Goal: Check status: Check status

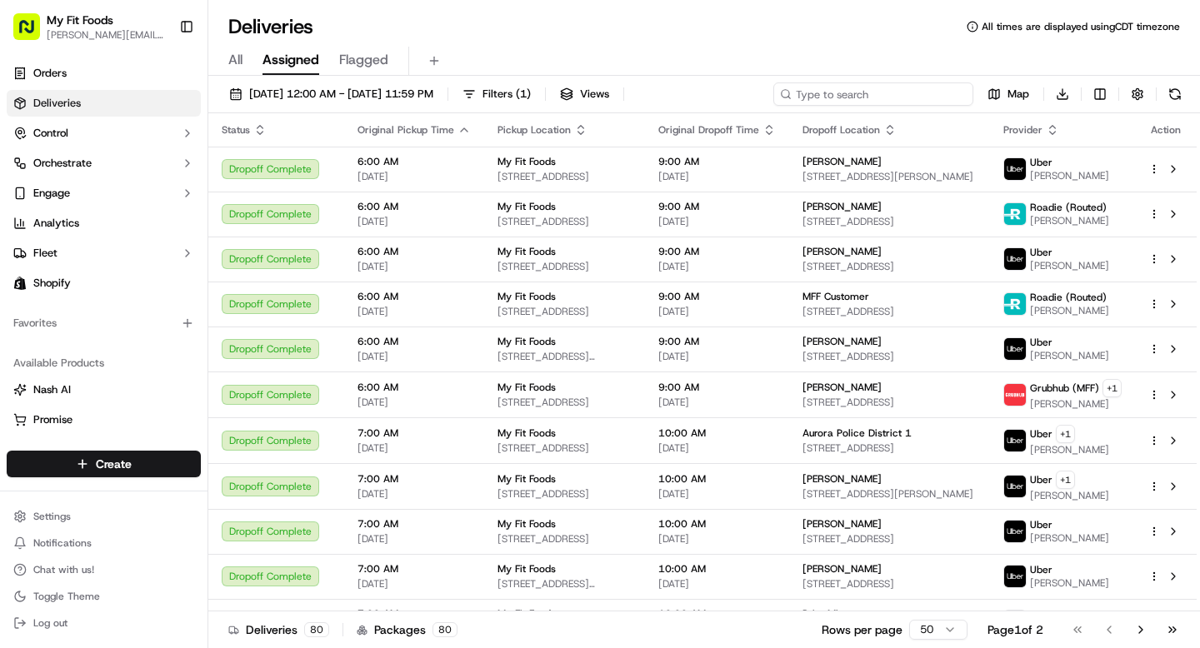
click at [883, 101] on input at bounding box center [873, 94] width 200 height 23
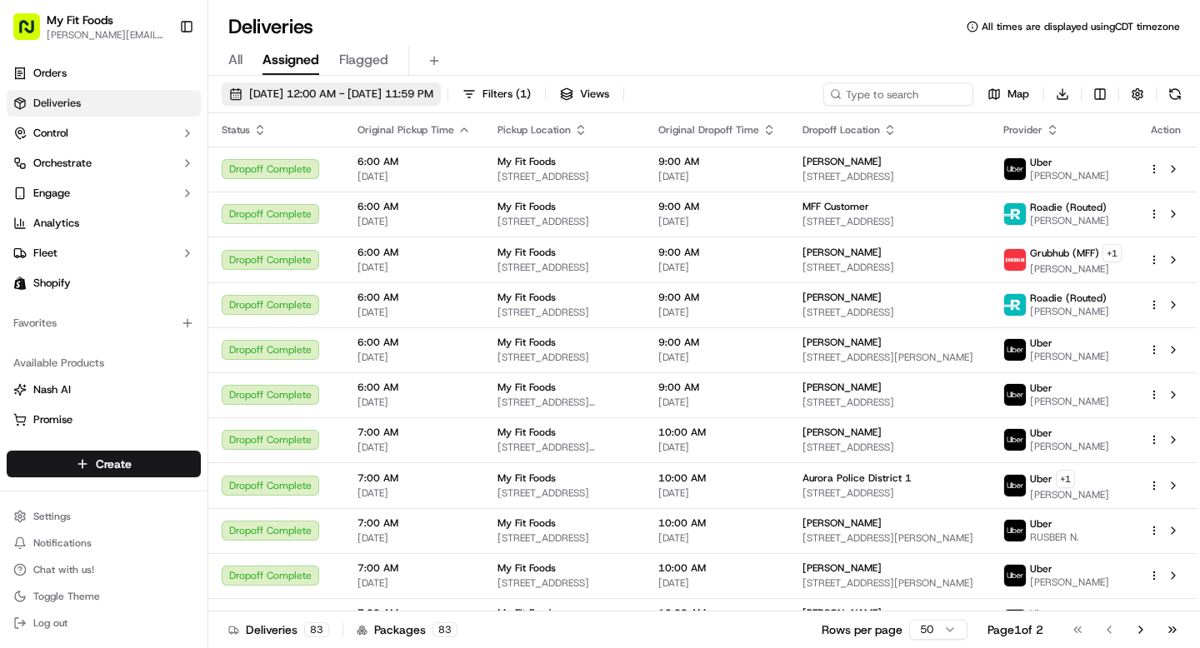
click at [319, 96] on span "[DATE] 12:00 AM - [DATE] 11:59 PM" at bounding box center [341, 94] width 184 height 15
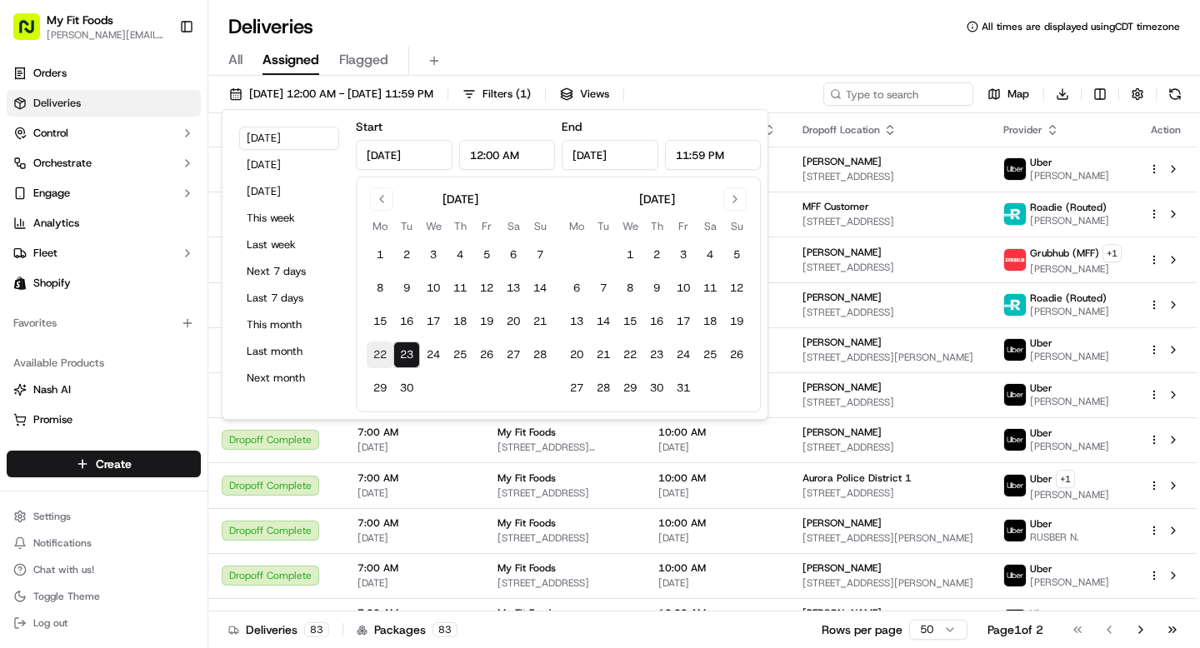
click at [381, 363] on button "22" at bounding box center [380, 355] width 27 height 27
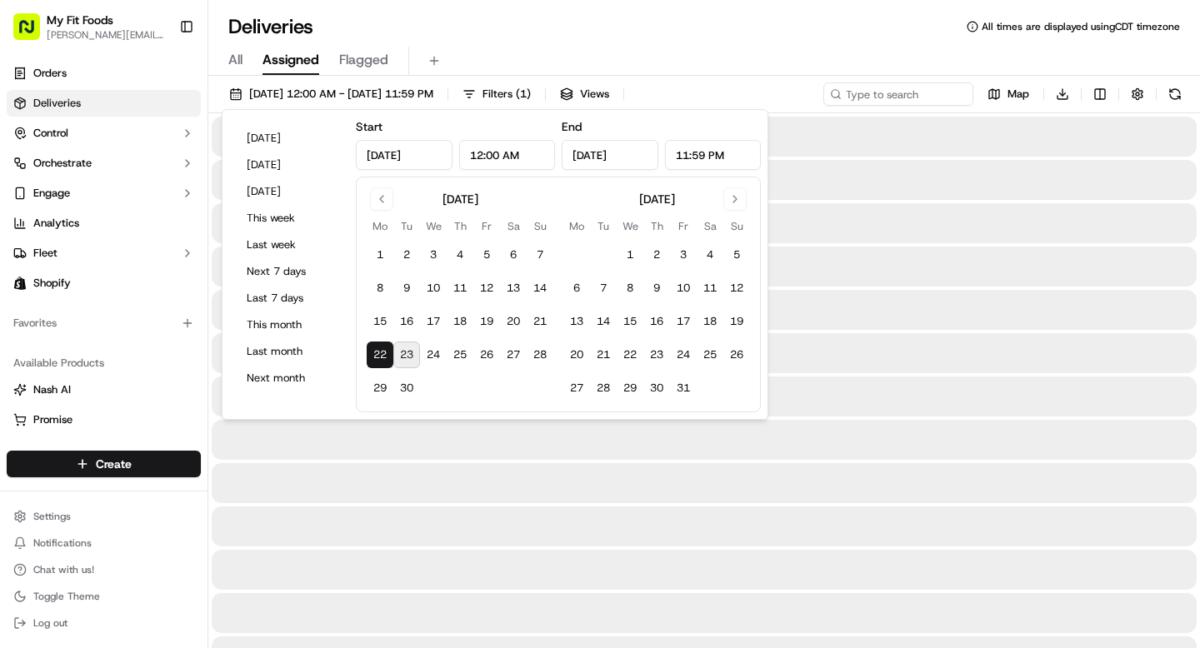
type input "[DATE]"
click at [688, 40] on div "All Assigned Flagged" at bounding box center [704, 58] width 992 height 36
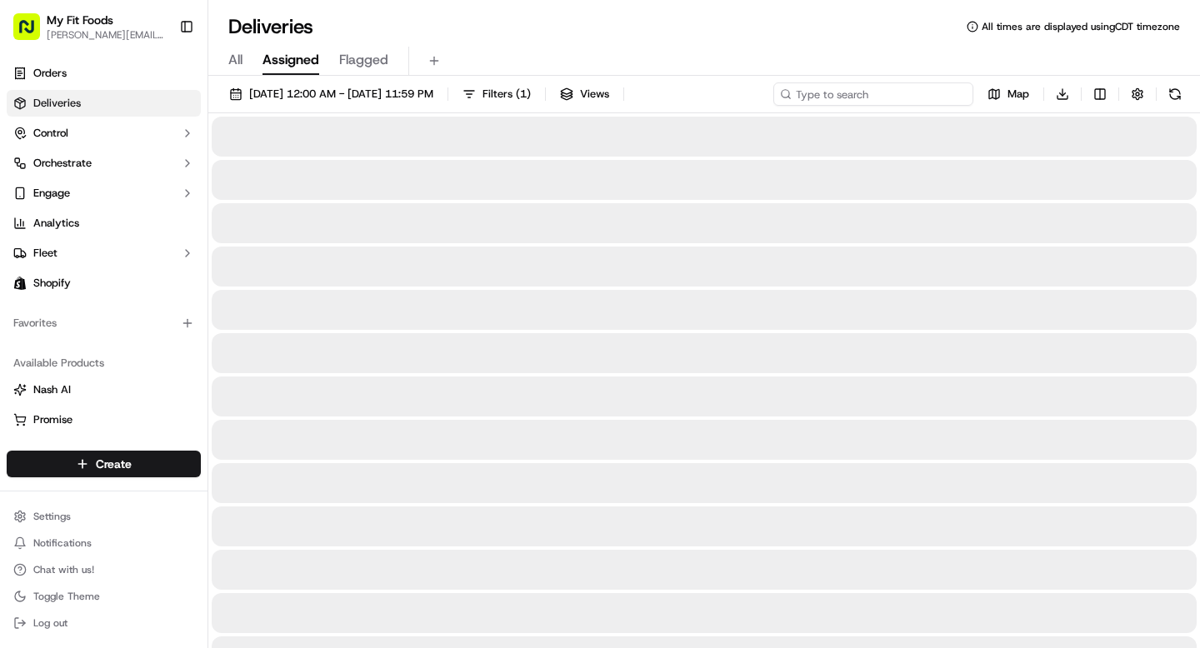
click at [884, 88] on input at bounding box center [873, 94] width 200 height 23
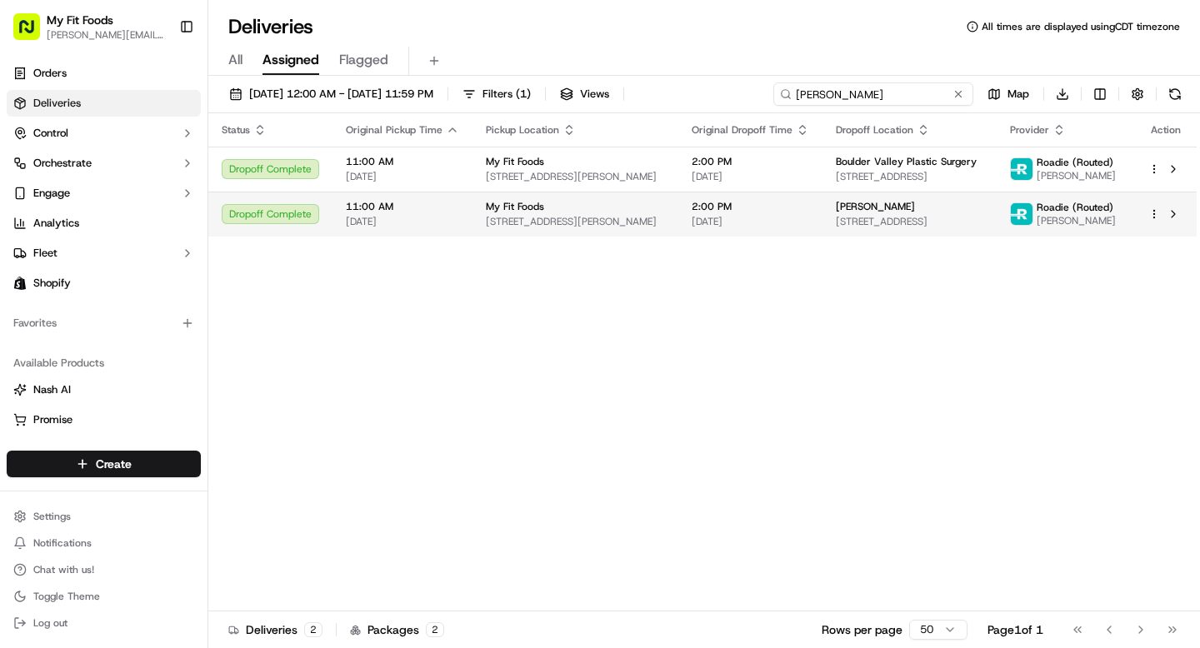
type input "[PERSON_NAME]"
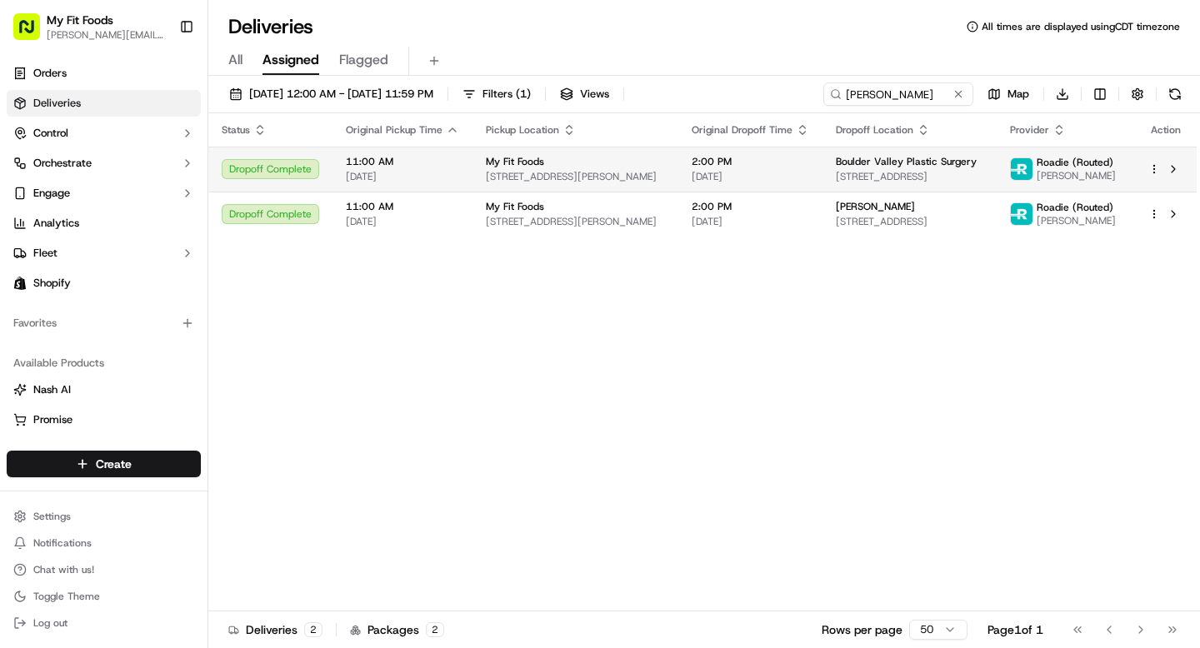
click at [1152, 169] on html "My Fit Foods [EMAIL_ADDRESS][DOMAIN_NAME] Toggle Sidebar Orders Deliveries Cont…" at bounding box center [600, 324] width 1200 height 648
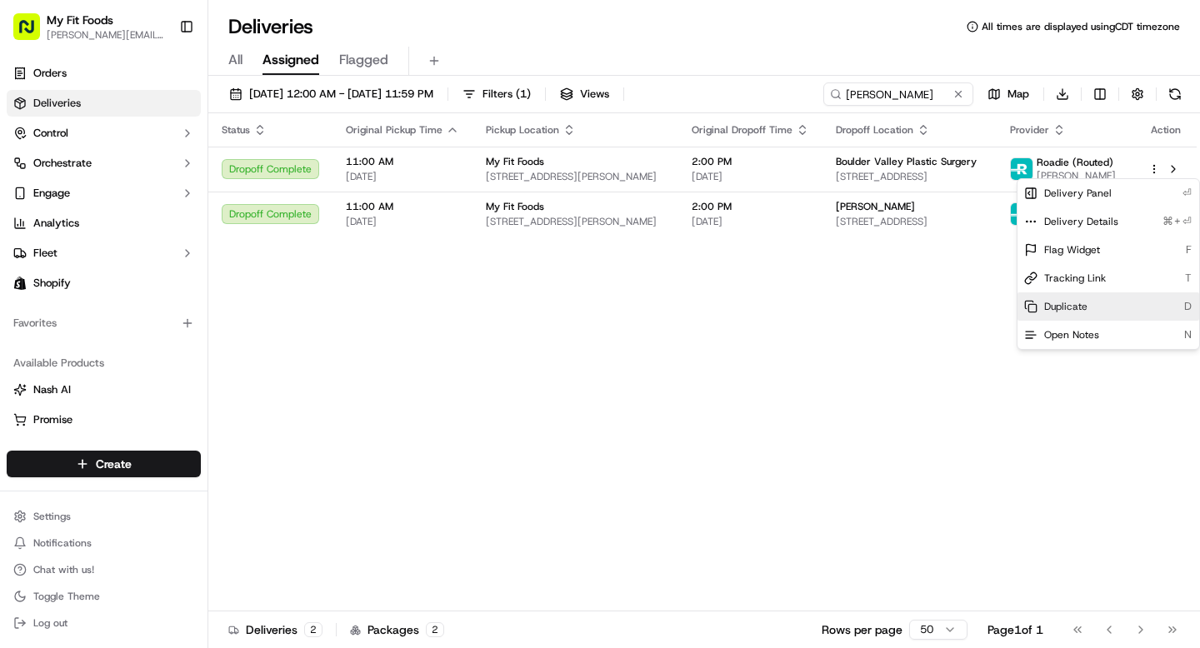
click at [1083, 304] on span "Duplicate" at bounding box center [1065, 306] width 43 height 13
click at [1154, 168] on html "My Fit Foods [EMAIL_ADDRESS][DOMAIN_NAME] Toggle Sidebar Orders Deliveries Cont…" at bounding box center [600, 324] width 1200 height 648
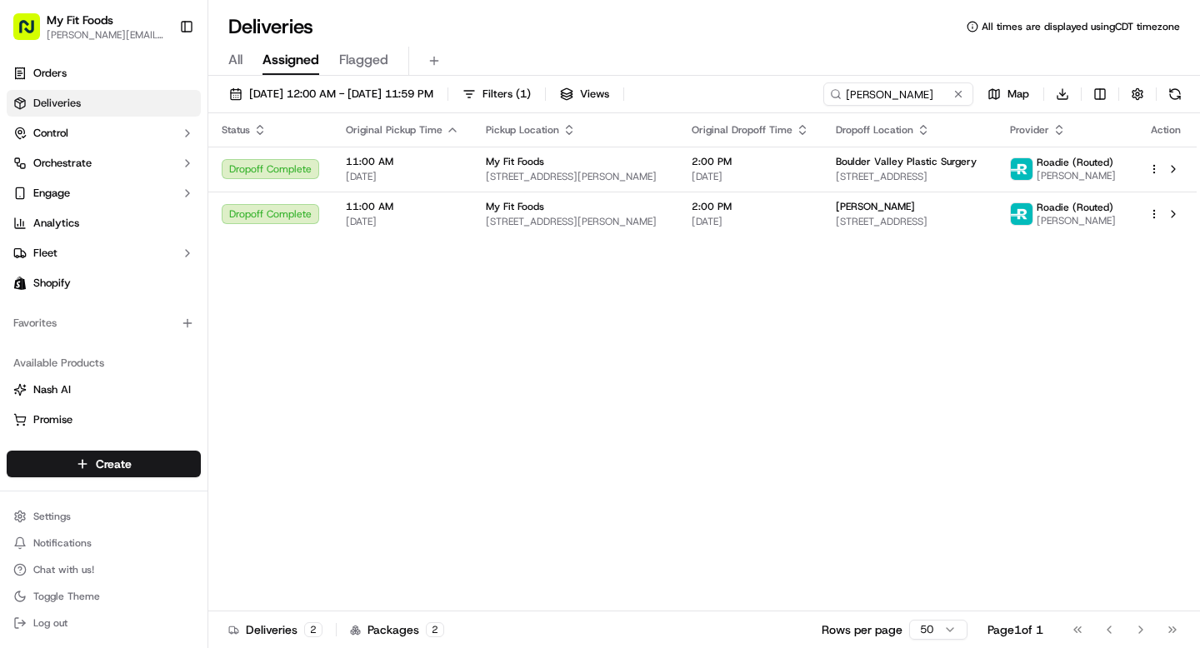
click at [1154, 168] on html "My Fit Foods [EMAIL_ADDRESS][DOMAIN_NAME] Toggle Sidebar Orders Deliveries Cont…" at bounding box center [600, 324] width 1200 height 648
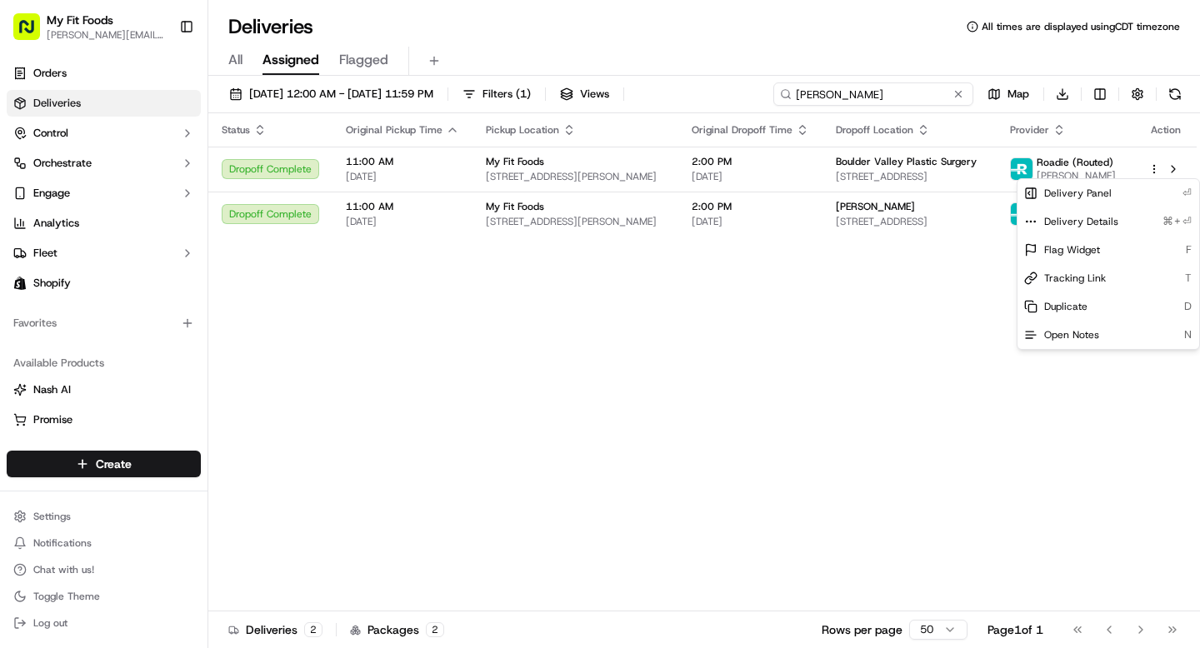
click at [865, 99] on html "My Fit Foods [EMAIL_ADDRESS][DOMAIN_NAME] Toggle Sidebar Orders Deliveries Cont…" at bounding box center [600, 324] width 1200 height 648
click at [865, 99] on input "[PERSON_NAME]" at bounding box center [873, 94] width 200 height 23
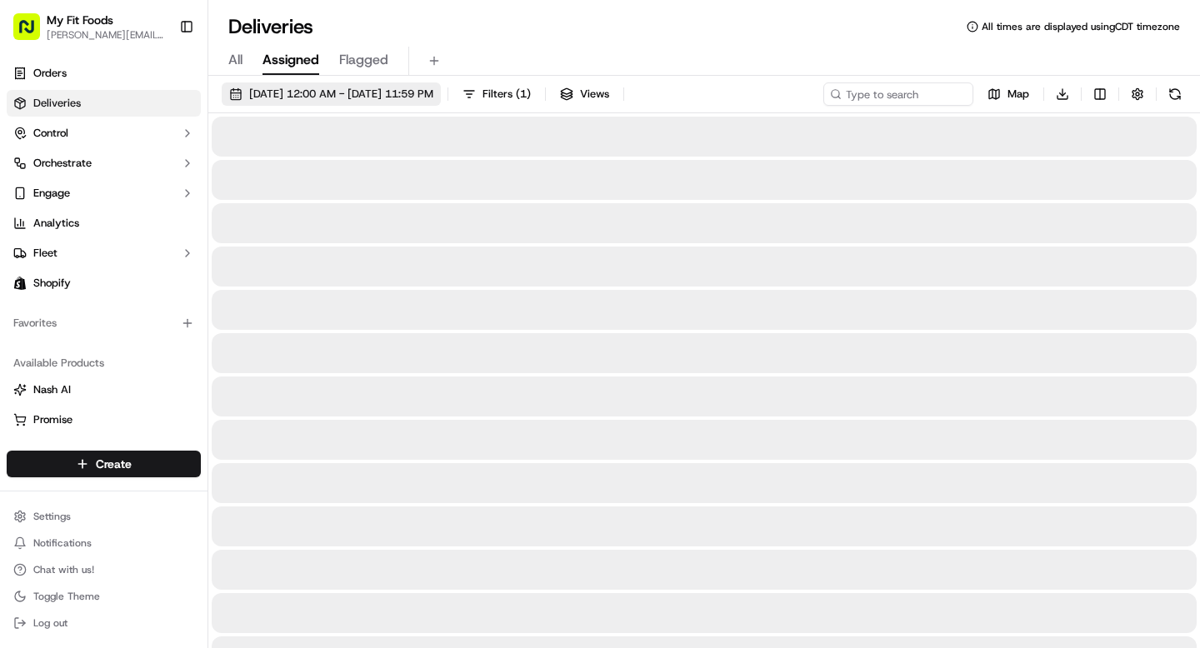
click at [294, 88] on span "[DATE] 12:00 AM - [DATE] 11:59 PM" at bounding box center [341, 94] width 184 height 15
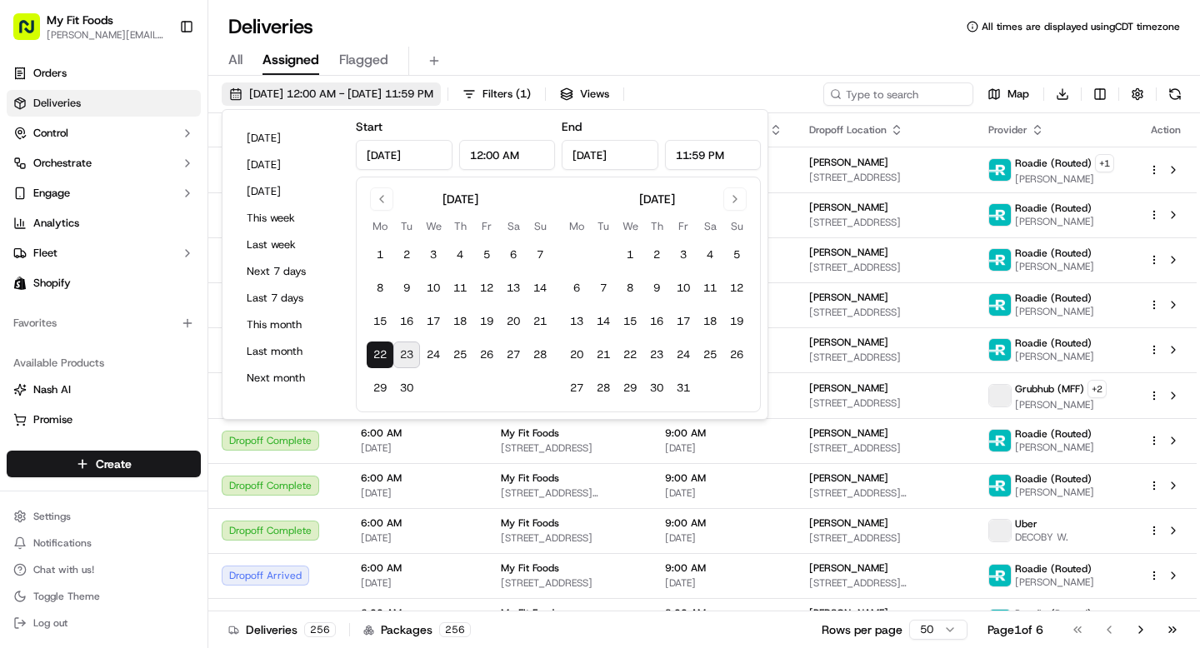
type input "[DATE]"
type input "12:00 AM"
type input "[DATE]"
type input "11:59 PM"
click at [406, 350] on button "23" at bounding box center [406, 355] width 27 height 27
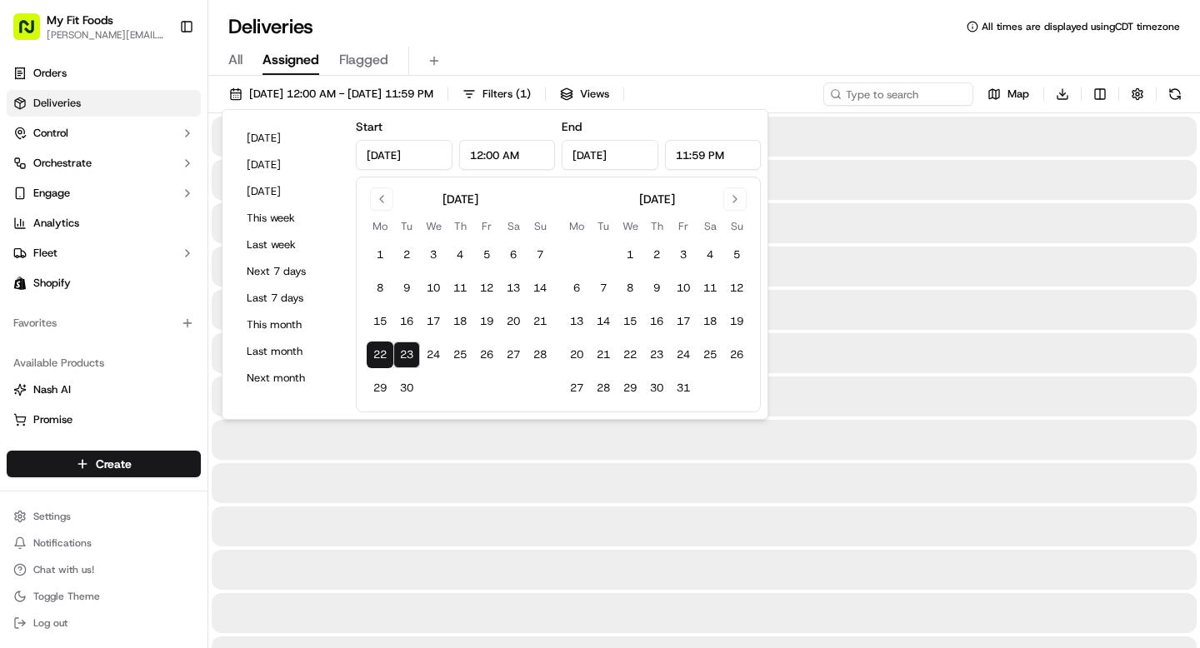
type input "[DATE]"
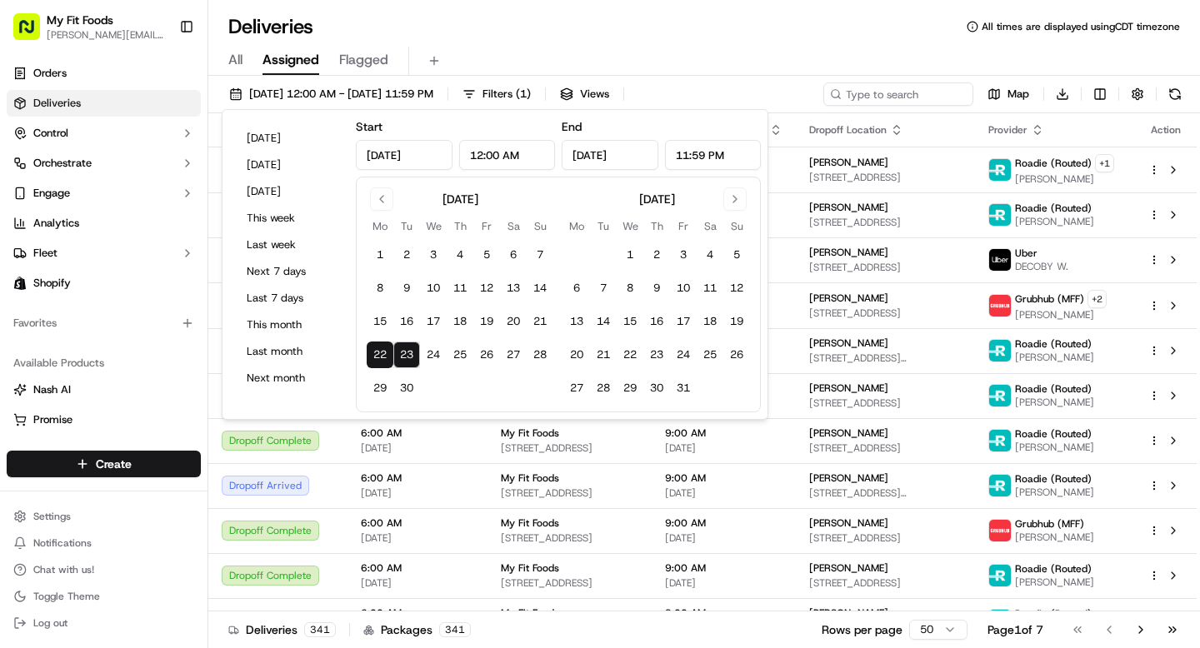
click at [406, 358] on button "23" at bounding box center [406, 355] width 27 height 27
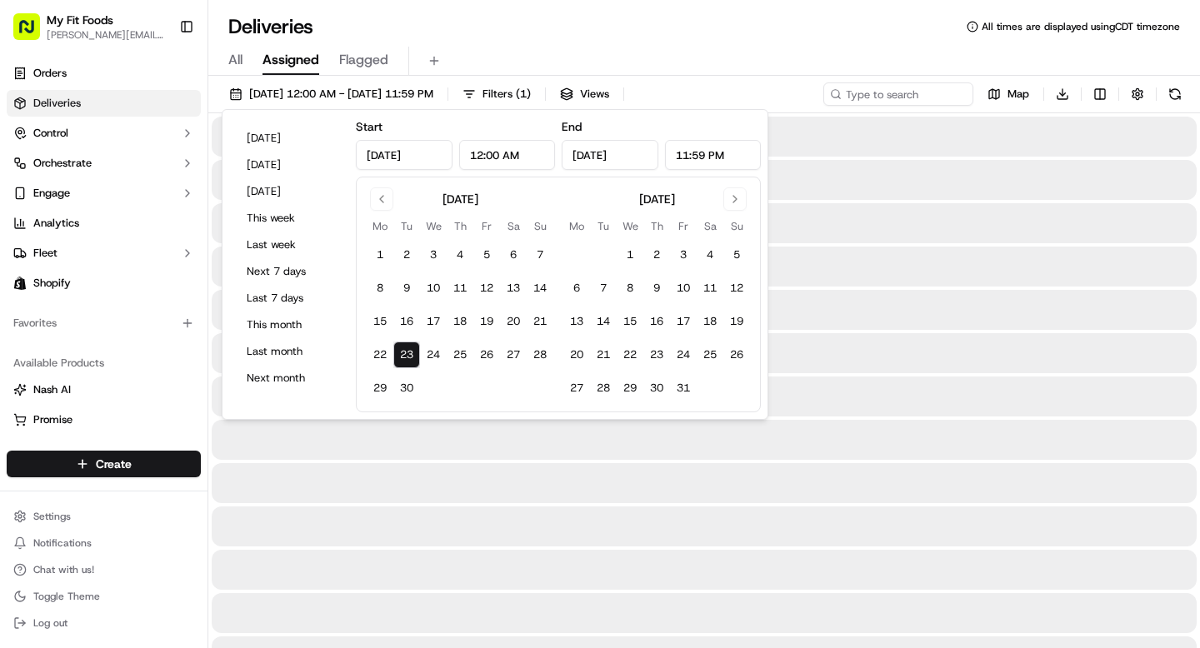
type input "[DATE]"
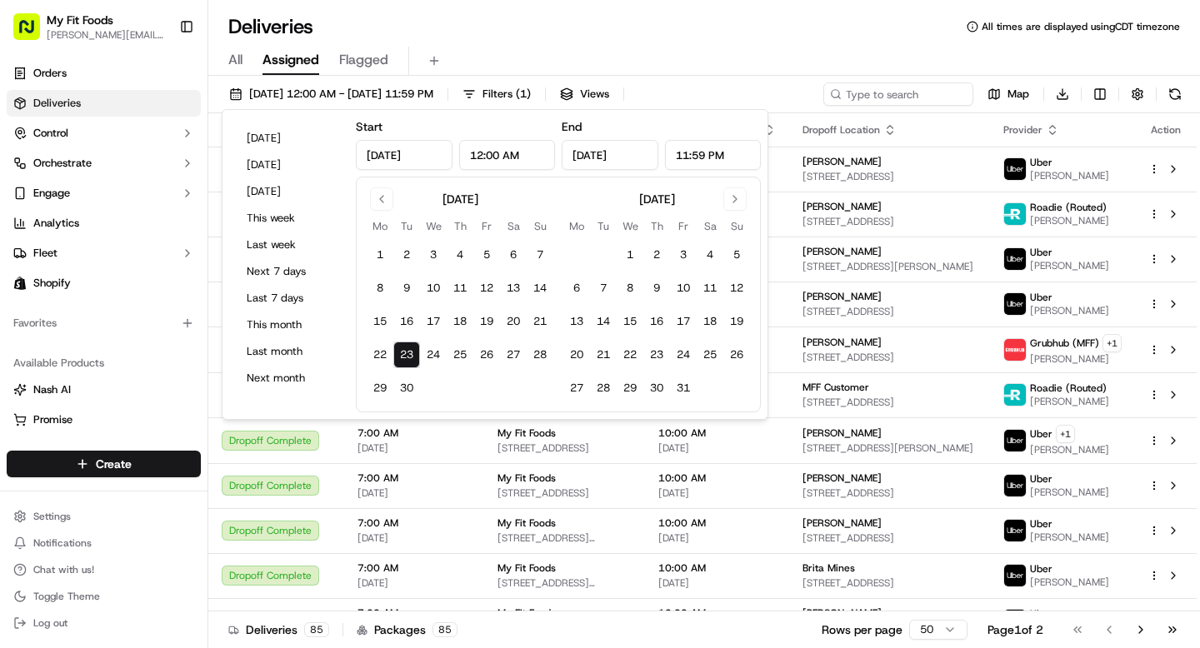
click at [530, 43] on div "All Assigned Flagged" at bounding box center [704, 58] width 992 height 36
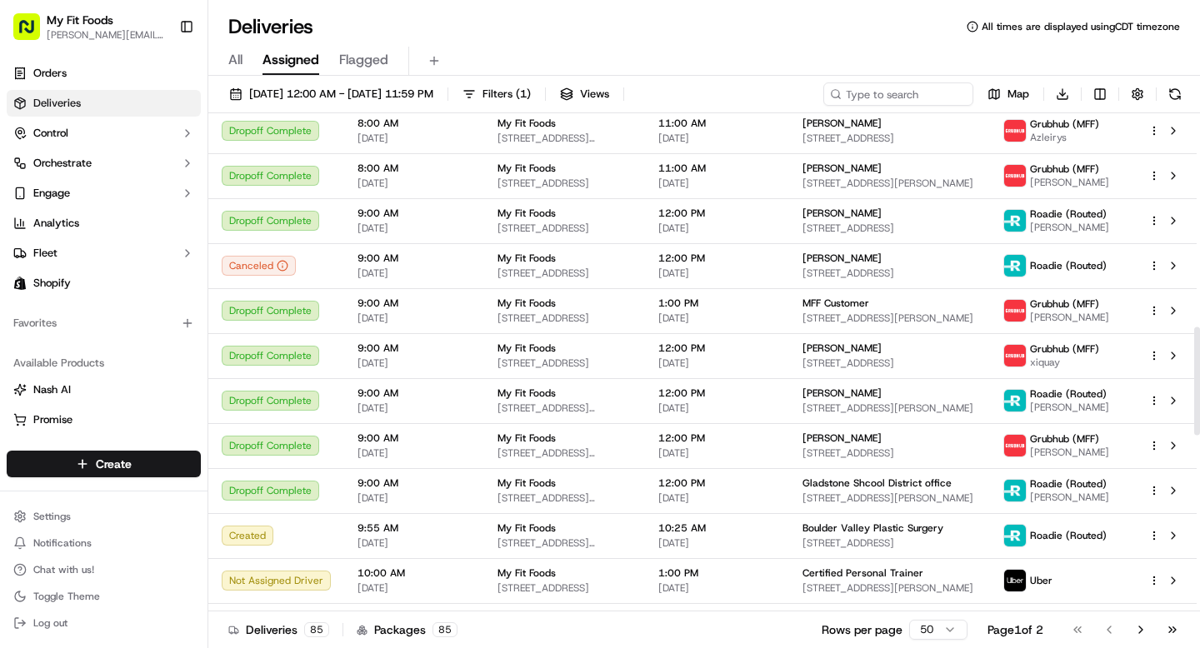
scroll to position [1789, 0]
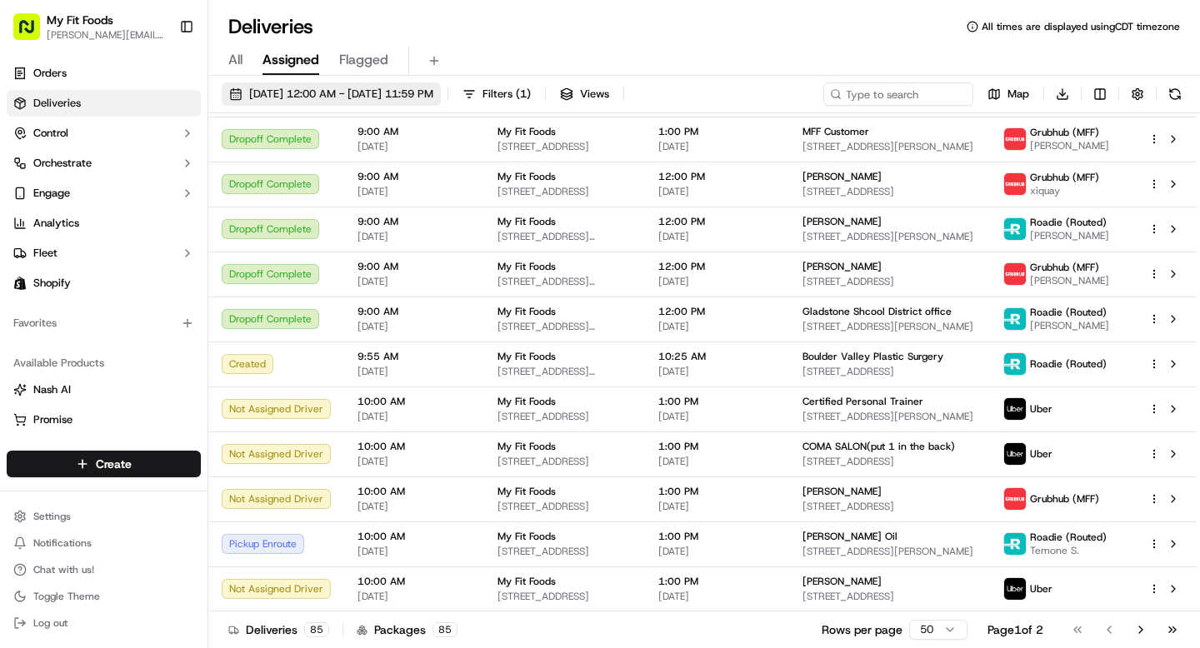
click at [297, 88] on span "[DATE] 12:00 AM - [DATE] 11:59 PM" at bounding box center [341, 94] width 184 height 15
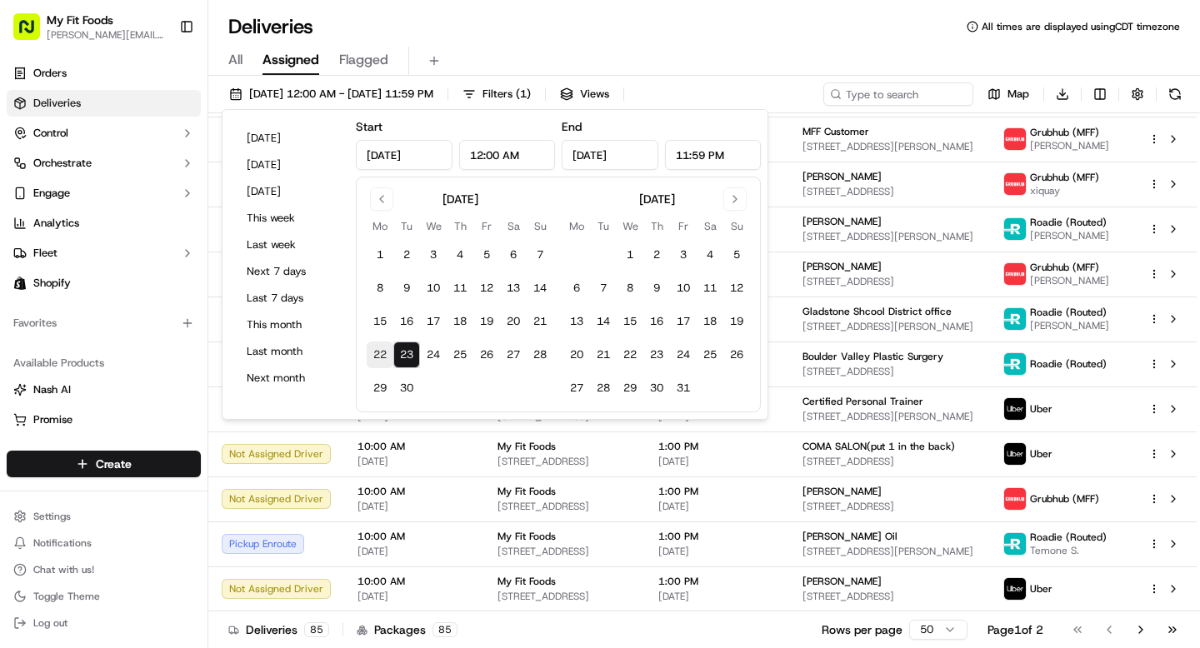
click at [378, 353] on button "22" at bounding box center [380, 355] width 27 height 27
type input "[DATE]"
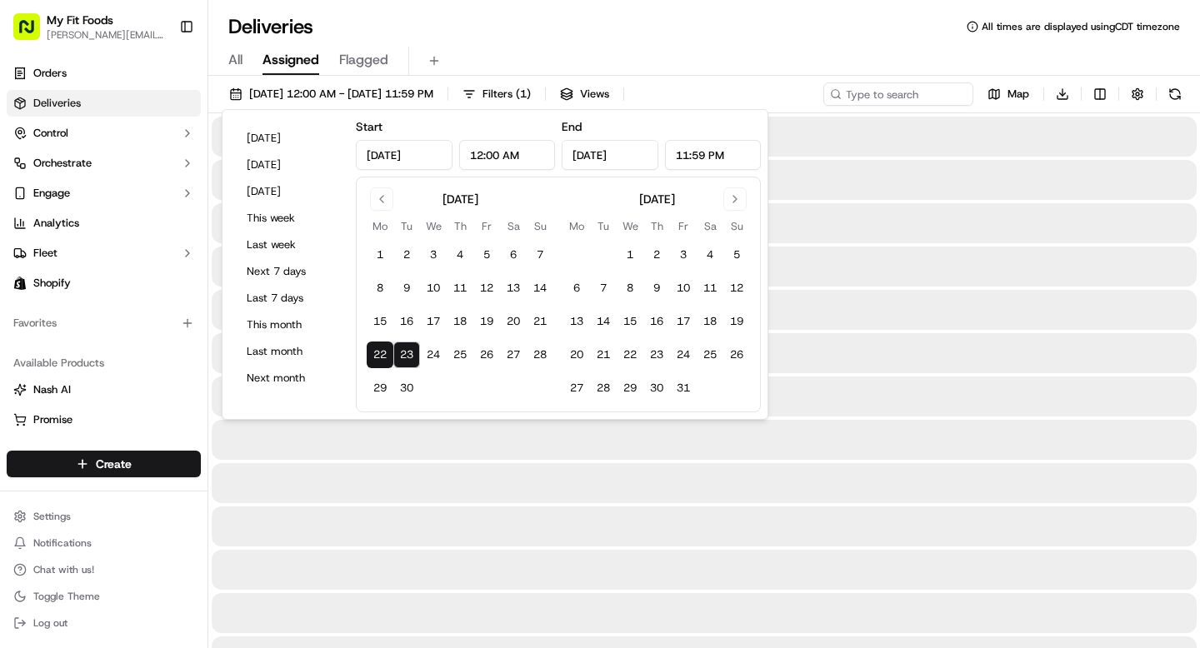
click at [378, 353] on button "22" at bounding box center [380, 355] width 27 height 27
type input "[DATE]"
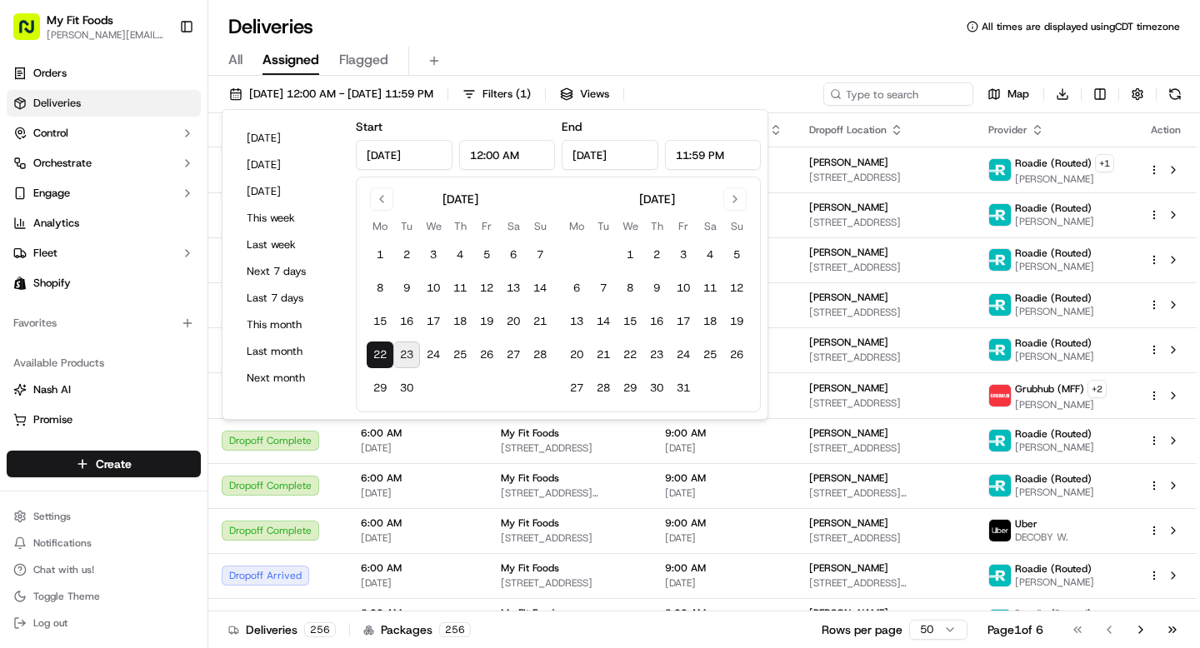
click at [496, 48] on div "All Assigned Flagged" at bounding box center [704, 61] width 992 height 29
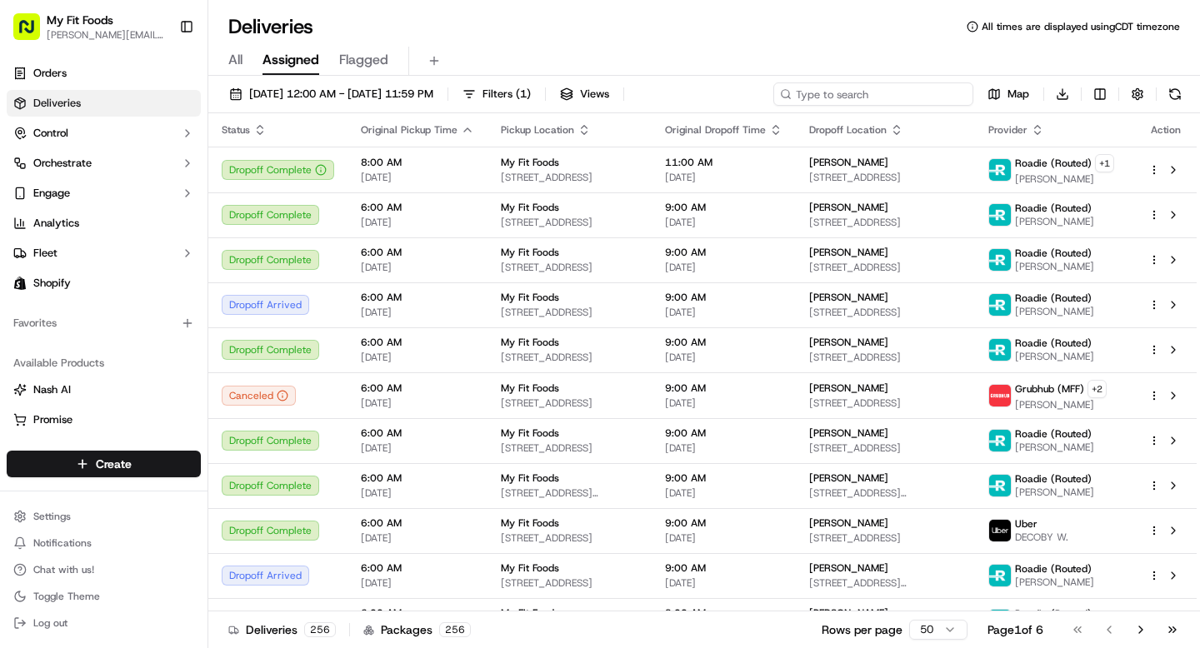
click at [883, 102] on input at bounding box center [873, 94] width 200 height 23
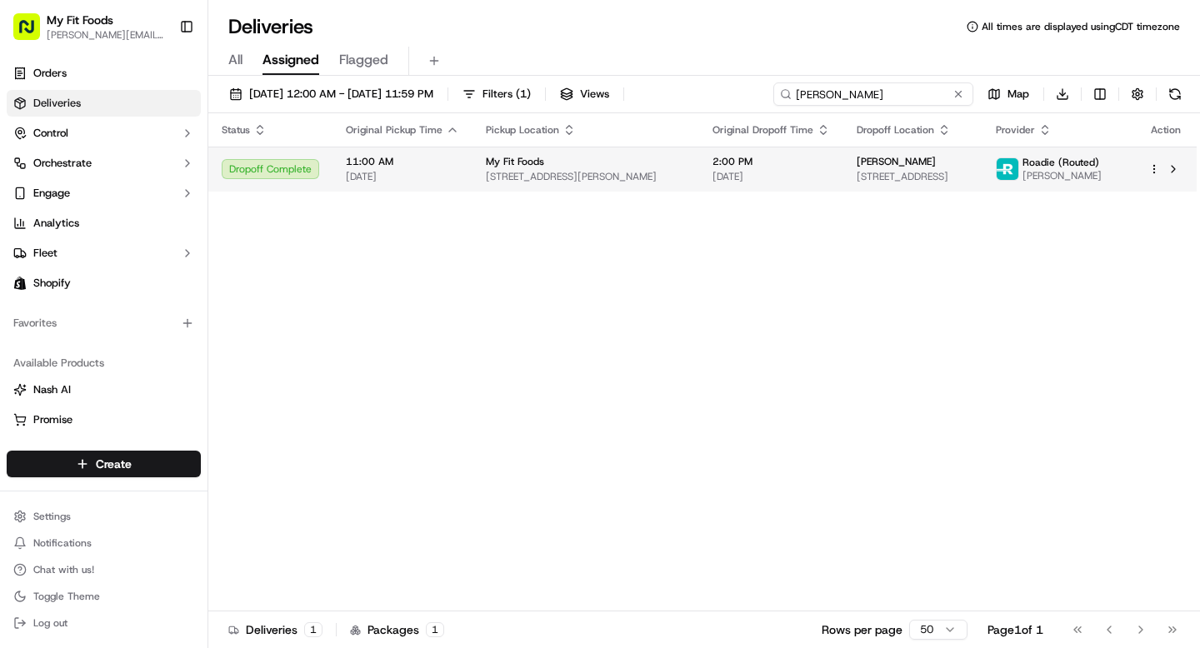
type input "[PERSON_NAME]"
click at [1154, 173] on html "My Fit Foods [EMAIL_ADDRESS][DOMAIN_NAME] Toggle Sidebar Orders Deliveries Cont…" at bounding box center [600, 324] width 1200 height 648
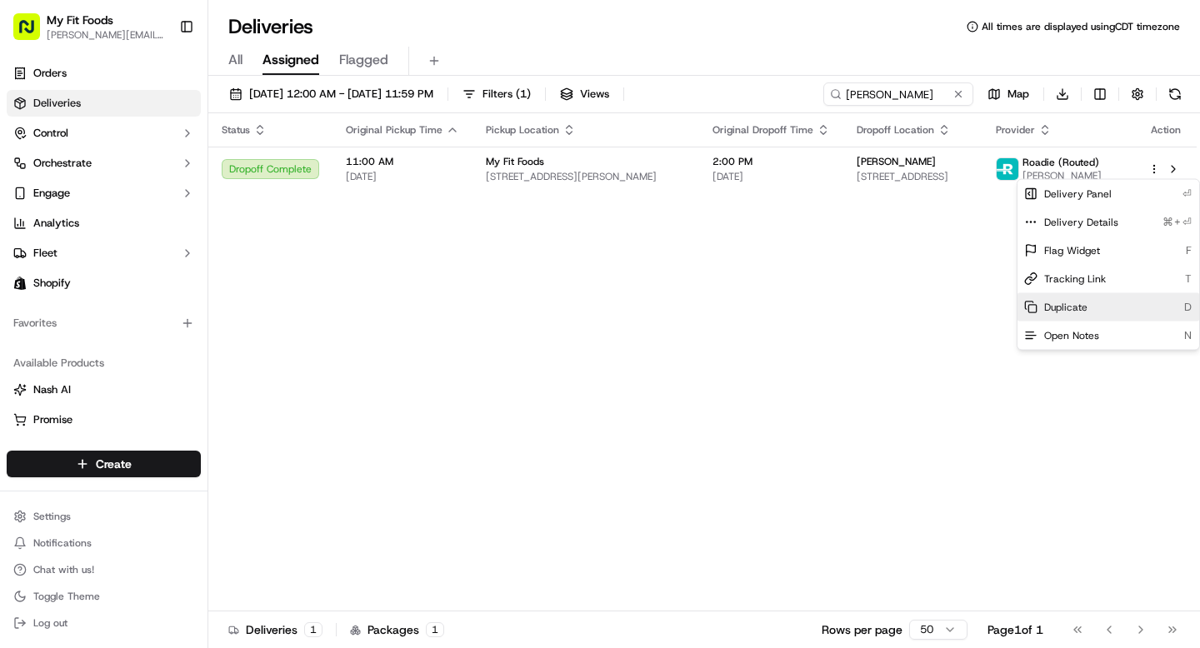
click at [1063, 303] on span "Duplicate" at bounding box center [1065, 307] width 43 height 13
click at [529, 286] on html "My Fit Foods [EMAIL_ADDRESS][DOMAIN_NAME] Toggle Sidebar Orders Deliveries Cont…" at bounding box center [600, 324] width 1200 height 648
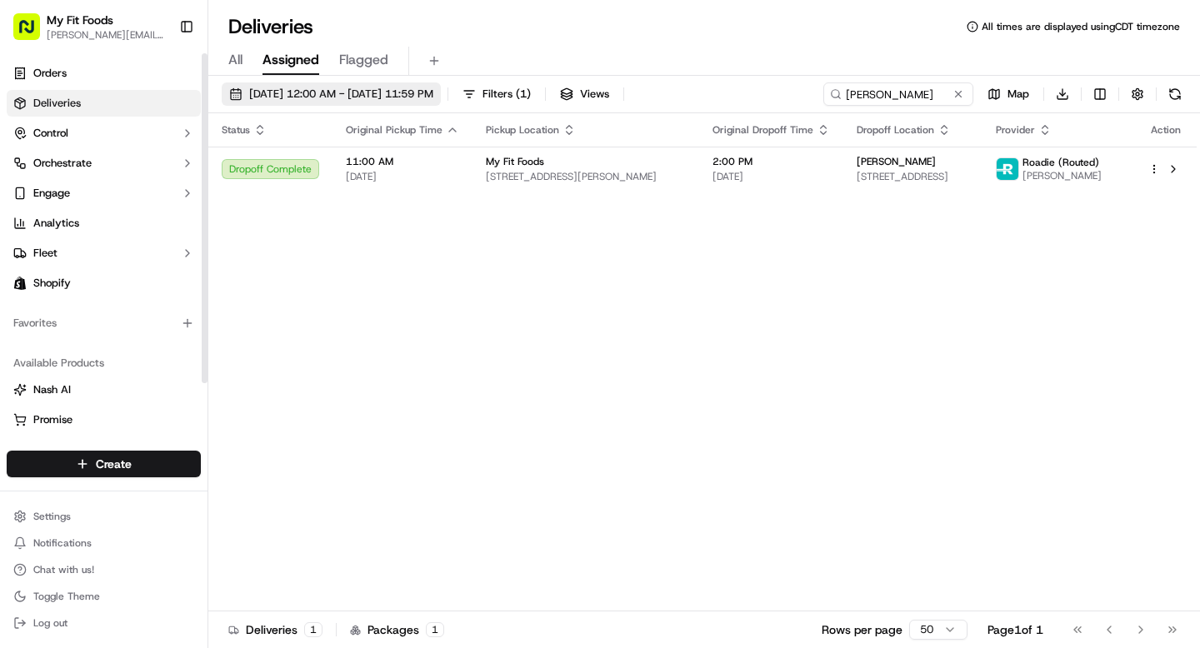
click at [292, 103] on button "[DATE] 12:00 AM - [DATE] 11:59 PM" at bounding box center [331, 94] width 219 height 23
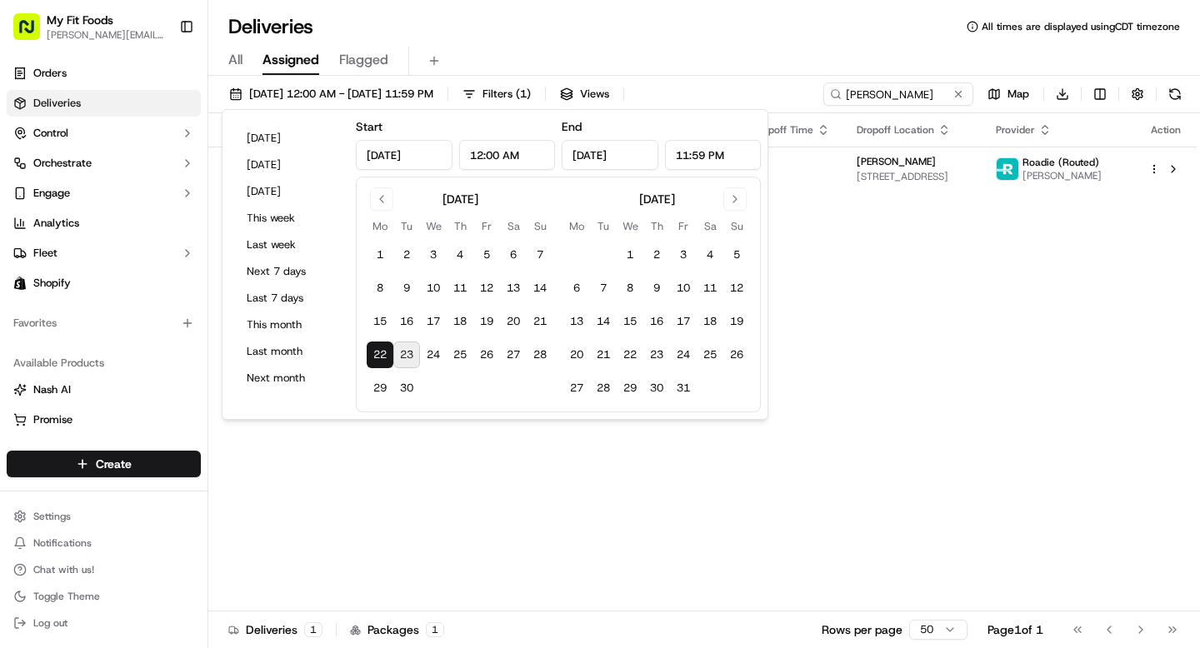
click at [398, 358] on button "23" at bounding box center [406, 355] width 27 height 27
type input "[DATE]"
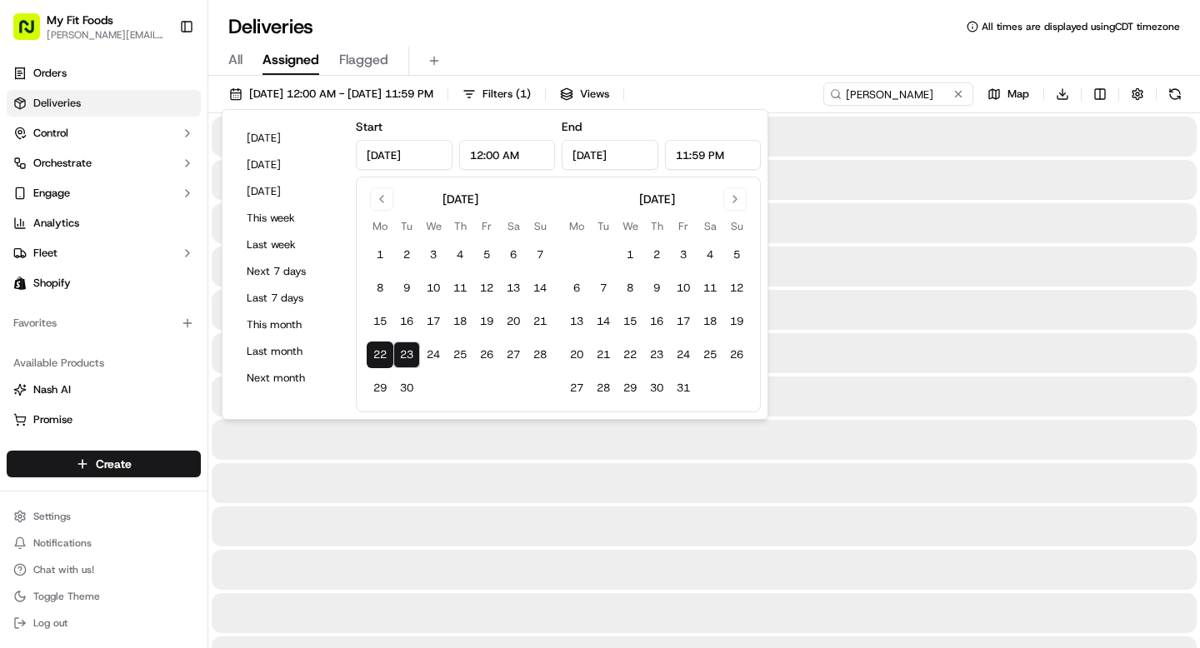
click at [398, 358] on button "23" at bounding box center [406, 355] width 27 height 27
type input "[DATE]"
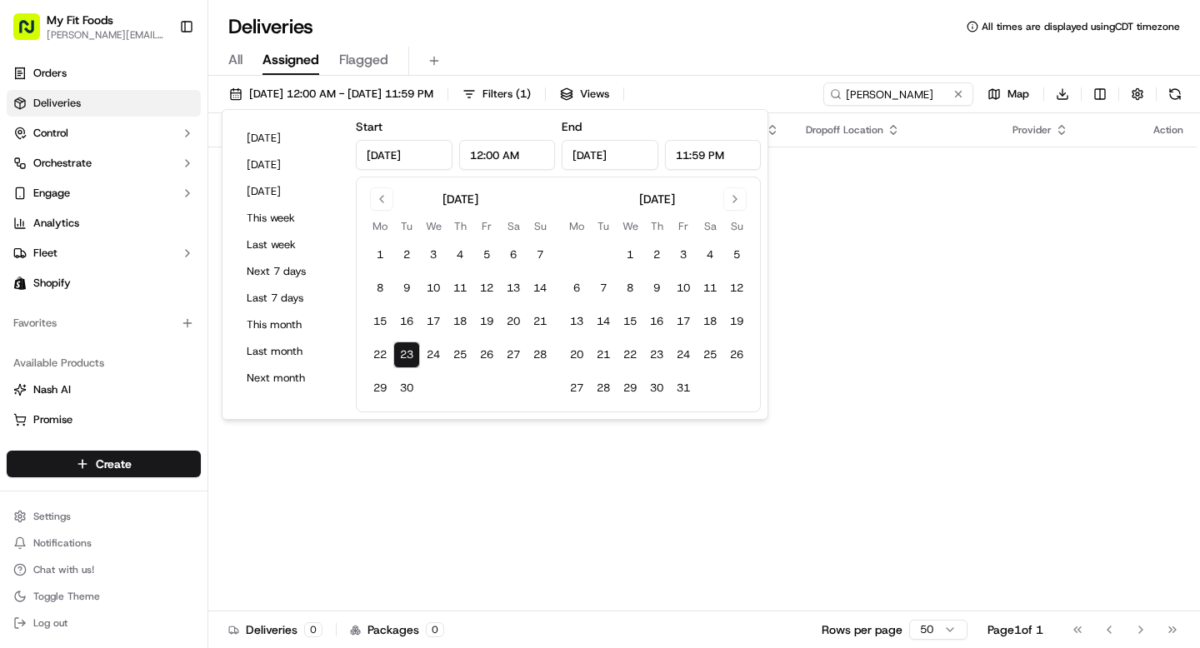
click at [825, 374] on div "Status Original Pickup Time Pickup Location Original Dropoff Time Dropoff Locat…" at bounding box center [702, 362] width 988 height 498
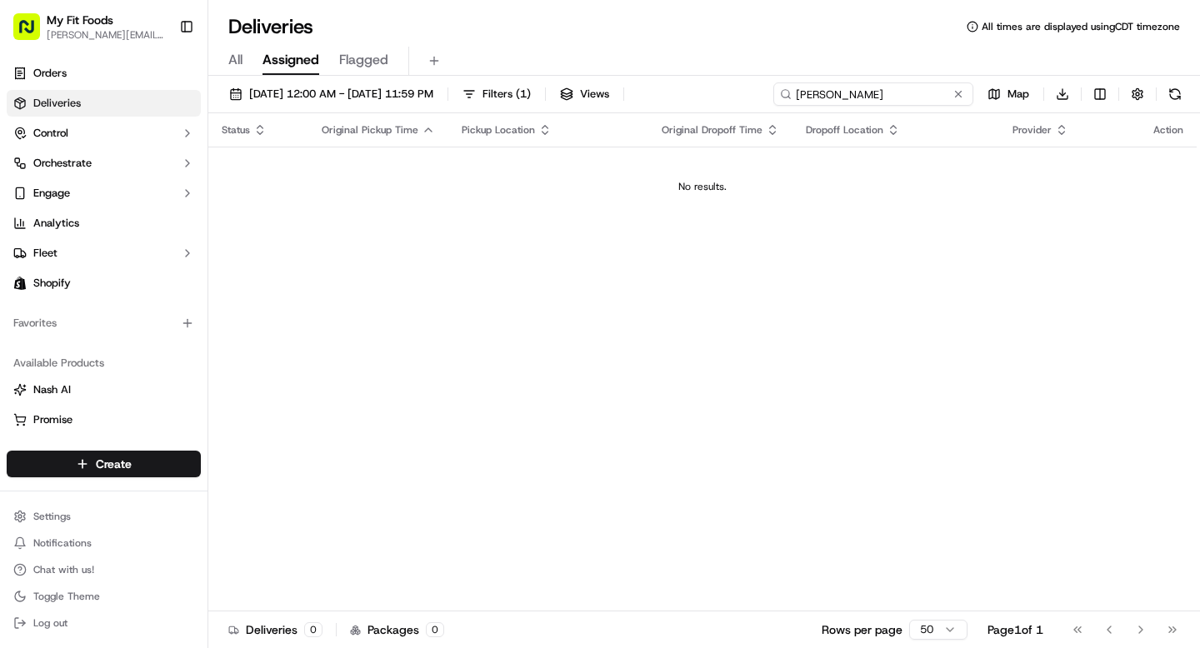
click at [881, 92] on input "[PERSON_NAME]" at bounding box center [873, 94] width 200 height 23
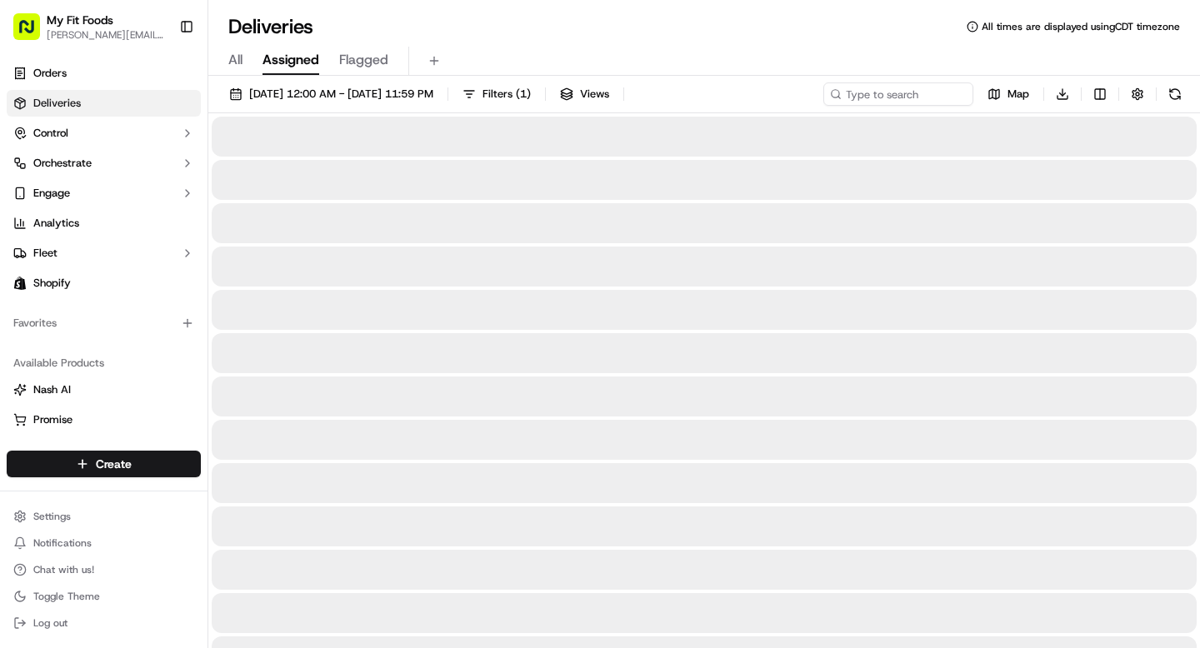
click at [838, 47] on div "All Assigned Flagged" at bounding box center [704, 61] width 992 height 29
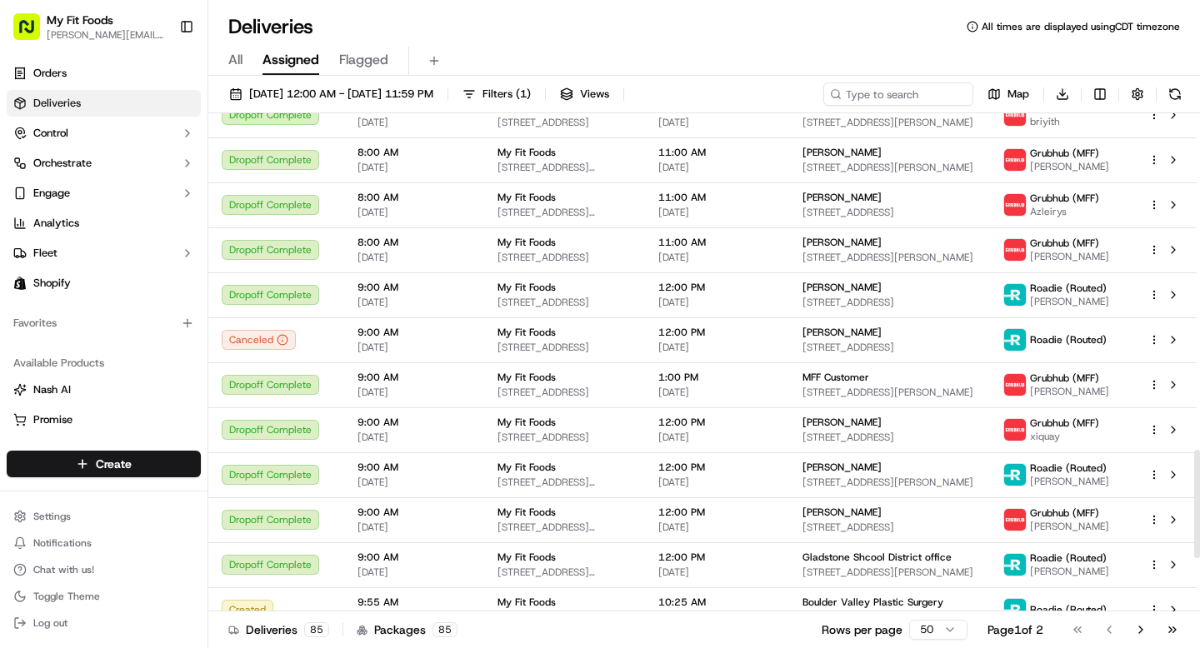
scroll to position [1560, 0]
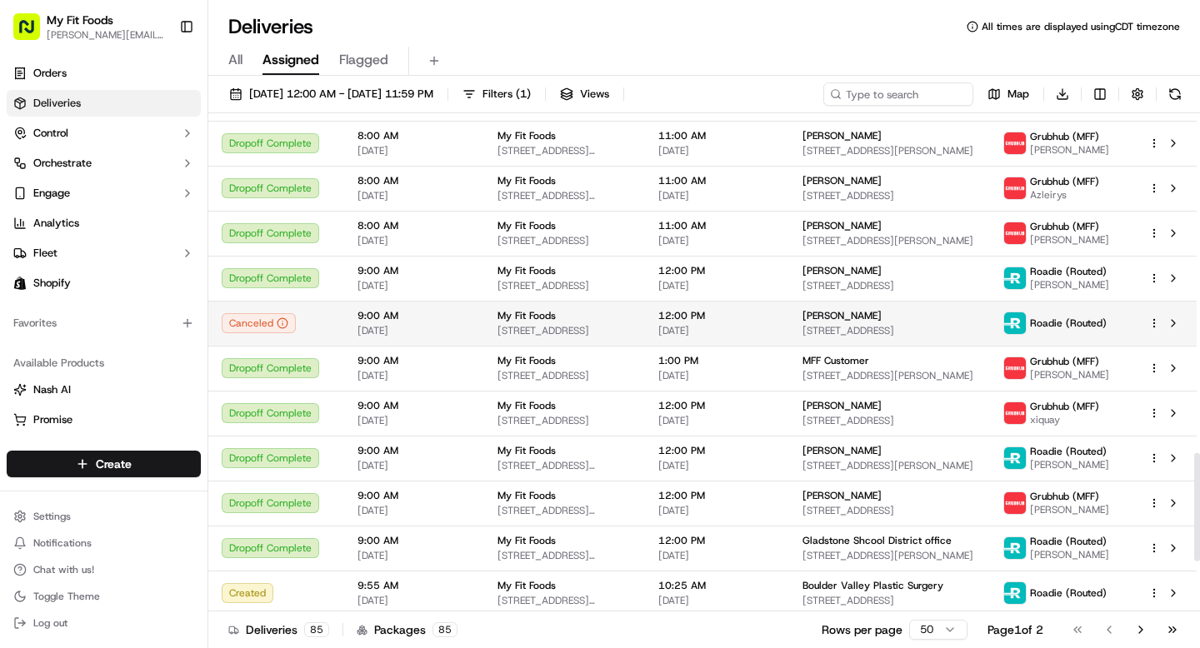
click at [333, 324] on td "Canceled" at bounding box center [276, 323] width 136 height 45
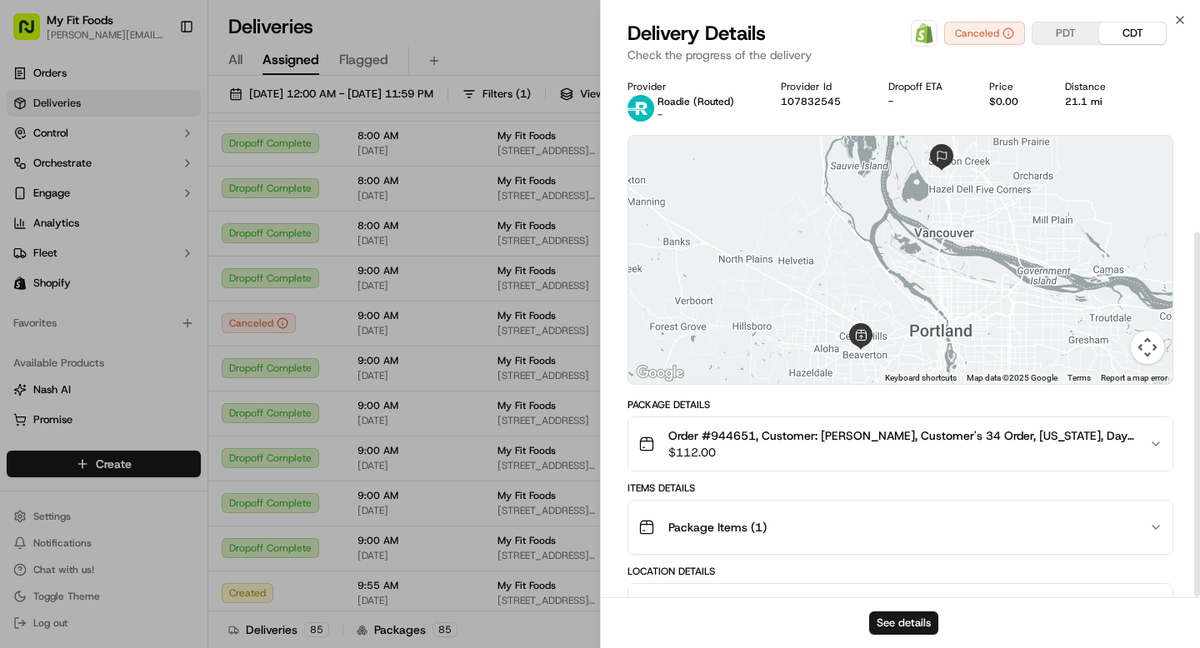
scroll to position [234, 0]
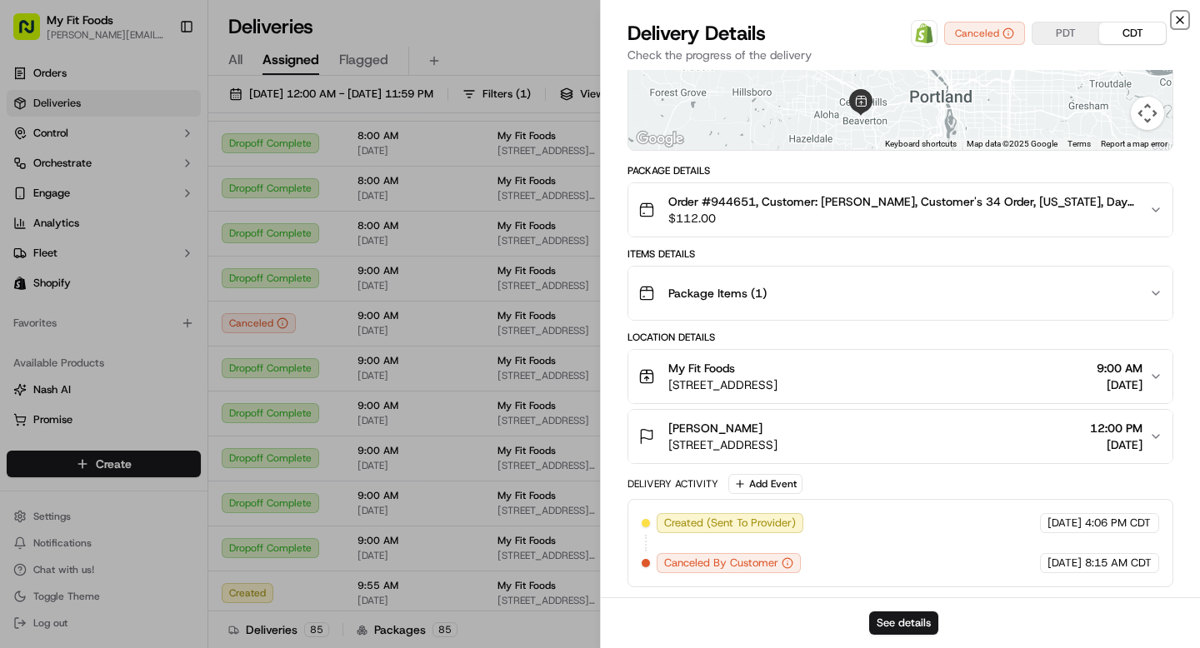
click at [1182, 20] on icon "button" at bounding box center [1180, 19] width 13 height 13
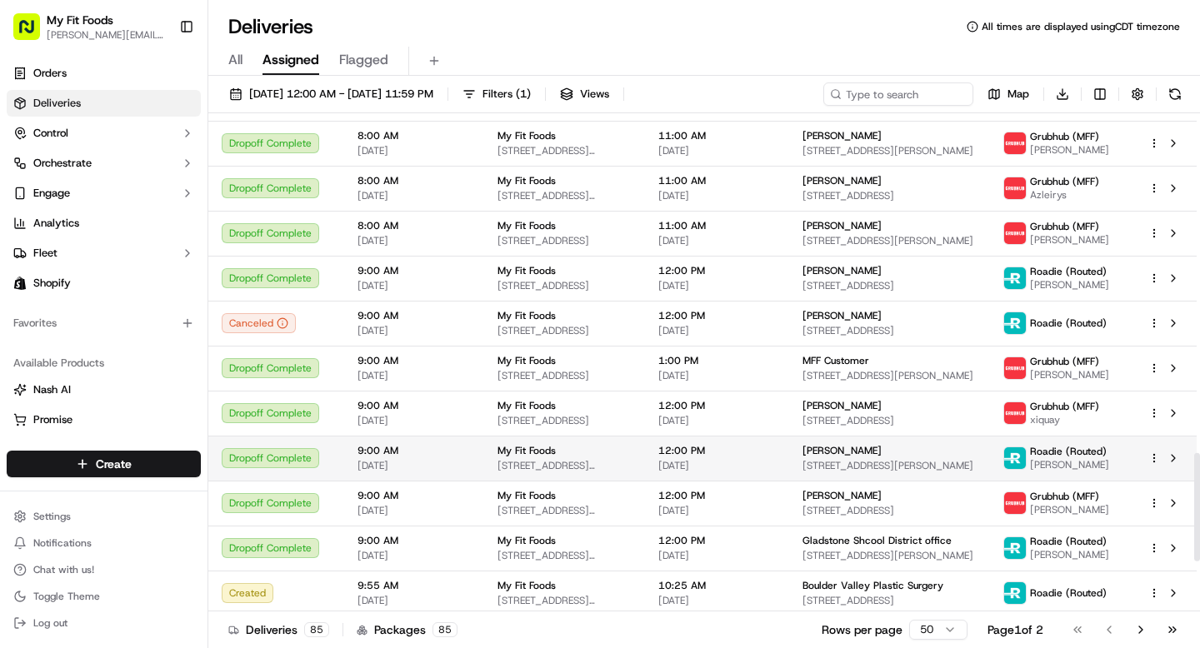
scroll to position [1789, 0]
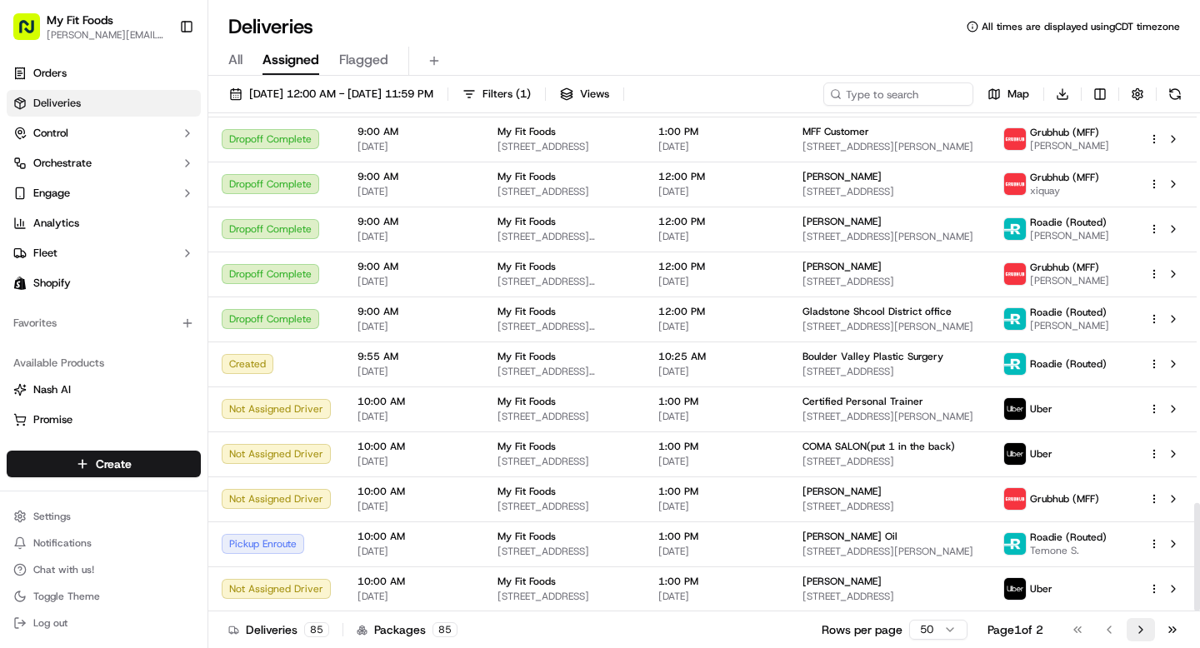
click at [1136, 627] on button "Go to next page" at bounding box center [1141, 629] width 28 height 23
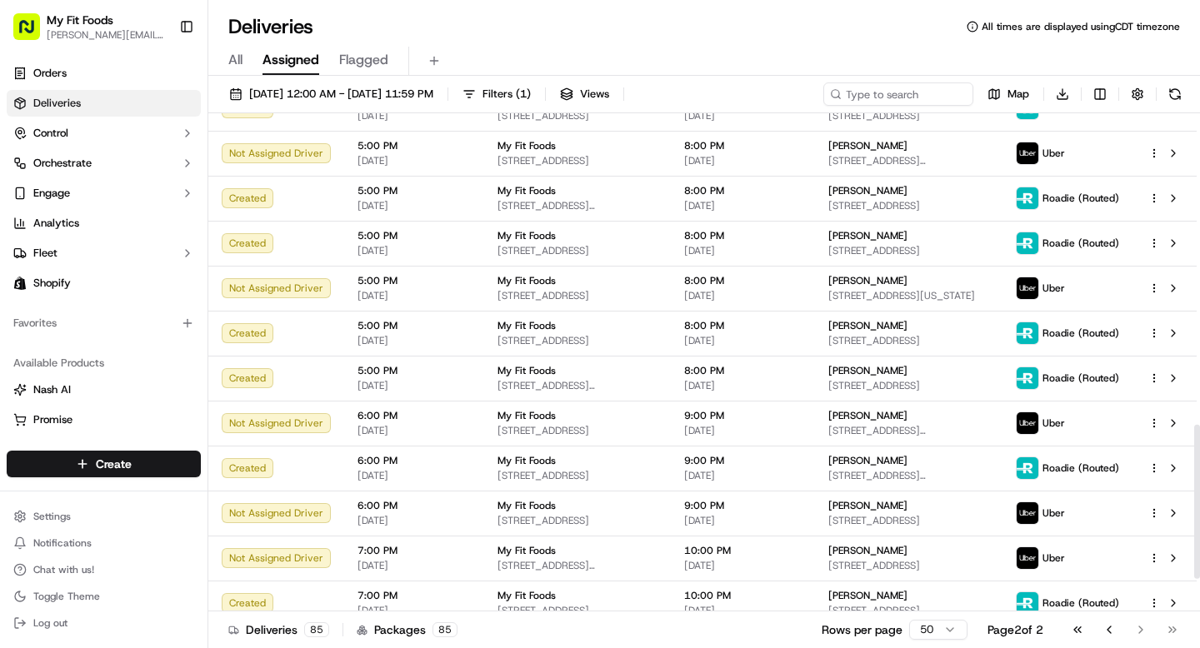
scroll to position [1110, 0]
